Goal: Task Accomplishment & Management: Manage account settings

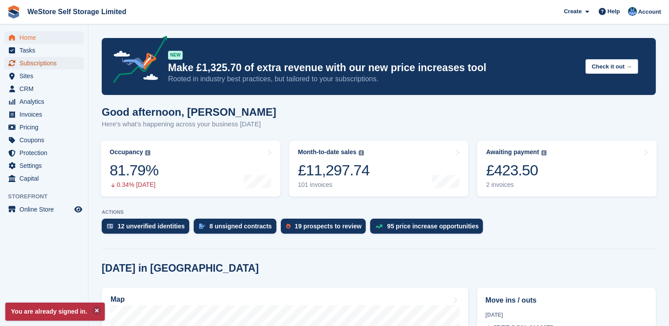
click at [45, 65] on span "Subscriptions" at bounding box center [45, 63] width 53 height 12
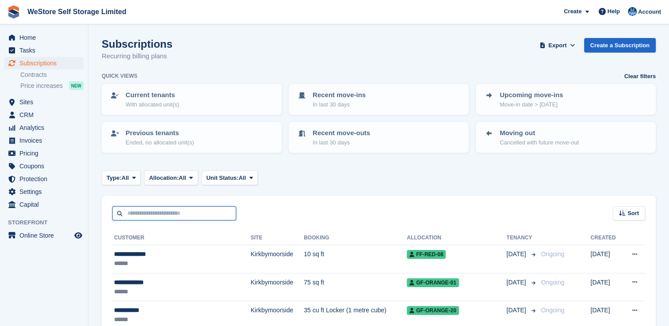
click at [153, 215] on input "text" at bounding box center [174, 213] width 124 height 15
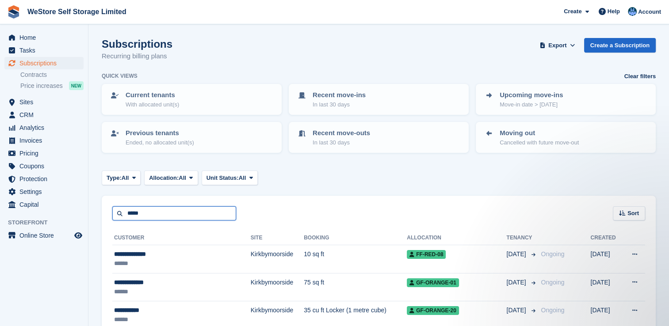
type input "*****"
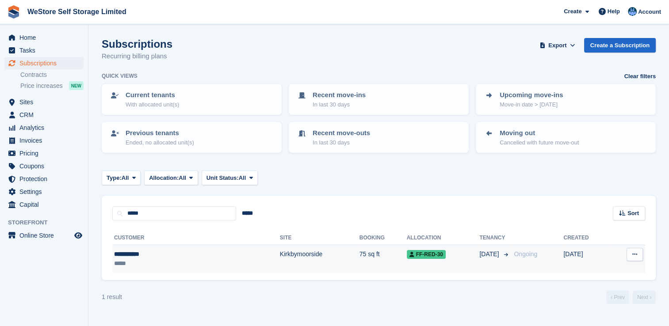
click at [280, 250] on td "Kirkbymoorside" at bounding box center [320, 259] width 80 height 28
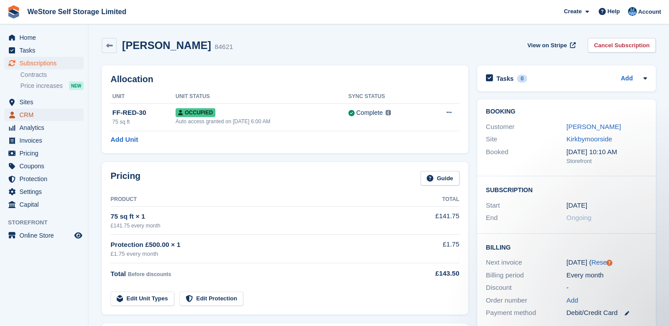
click at [23, 113] on span "CRM" at bounding box center [45, 115] width 53 height 12
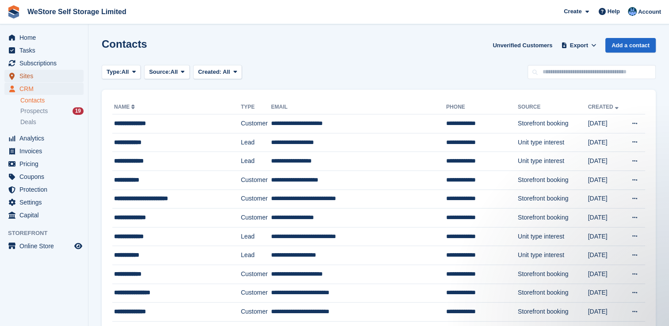
click at [30, 76] on span "Sites" at bounding box center [45, 76] width 53 height 12
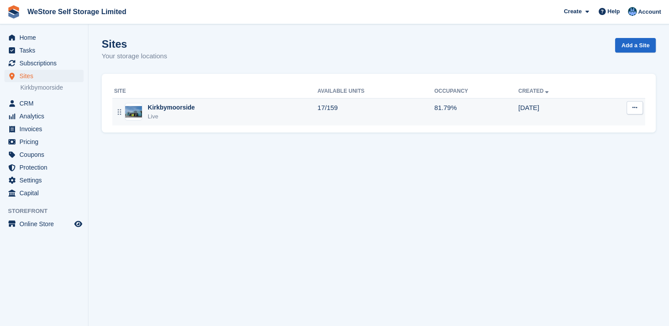
click at [183, 112] on div "Kirkbymoorside" at bounding box center [171, 107] width 47 height 9
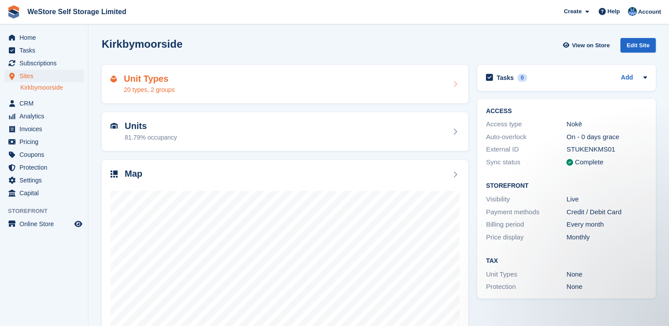
click at [154, 79] on h2 "Unit Types" at bounding box center [149, 79] width 51 height 10
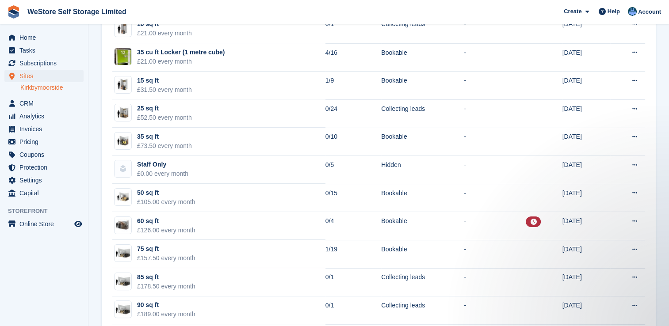
scroll to position [147, 0]
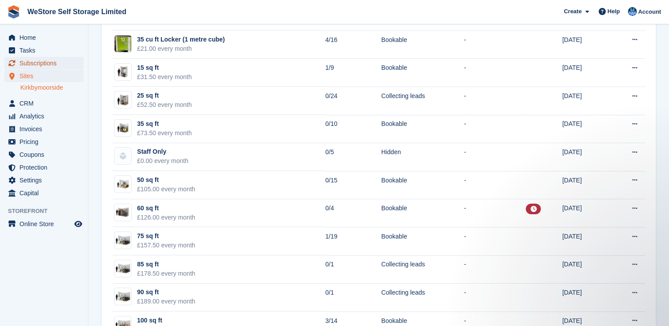
click at [53, 60] on span "Subscriptions" at bounding box center [45, 63] width 53 height 12
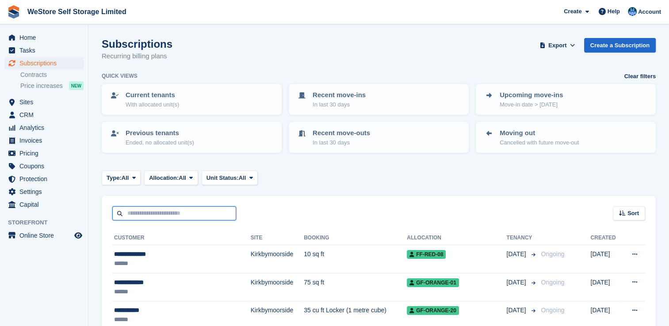
click at [195, 212] on input "text" at bounding box center [174, 213] width 124 height 15
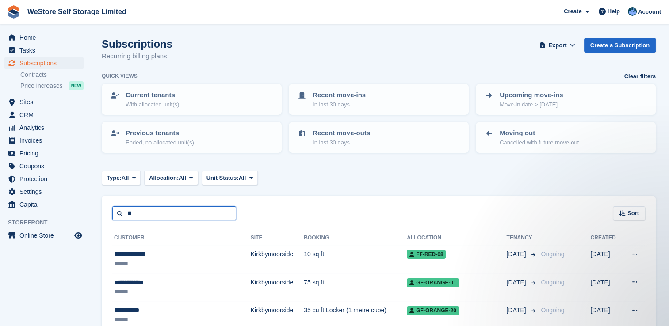
type input "*"
type input "****"
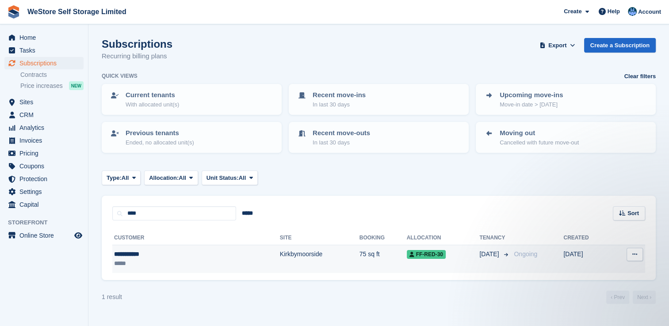
click at [136, 254] on div "**********" at bounding box center [158, 254] width 88 height 9
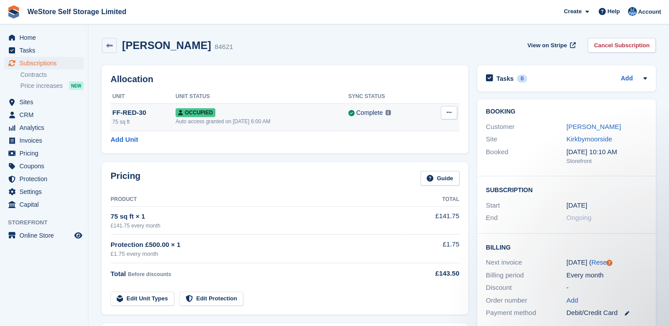
click at [448, 113] on icon at bounding box center [449, 113] width 5 height 6
click at [405, 160] on p "Deallocate" at bounding box center [414, 160] width 77 height 11
